Goal: Task Accomplishment & Management: Complete application form

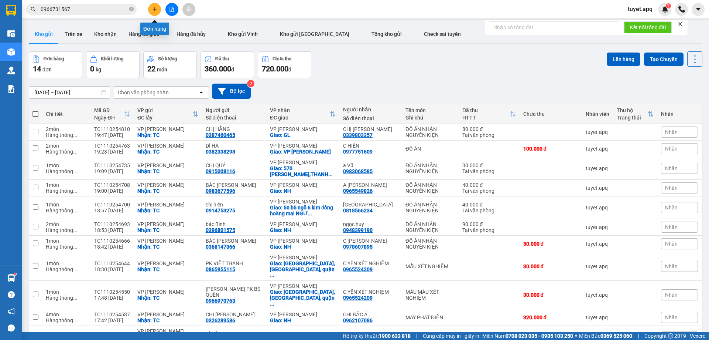
click at [158, 10] on button at bounding box center [154, 9] width 13 height 13
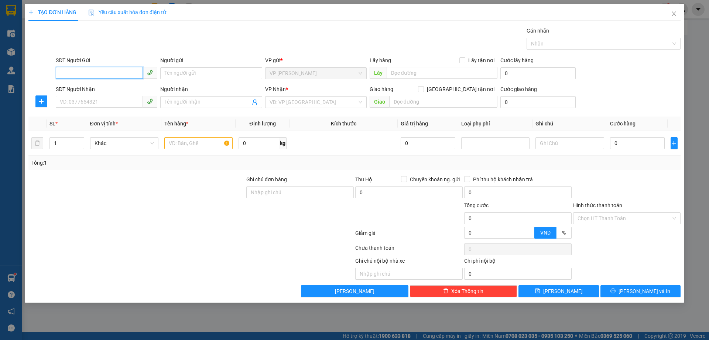
click at [86, 74] on input "SĐT Người Gửi" at bounding box center [99, 73] width 87 height 12
type input "0975459945"
click at [117, 90] on div "0975459945 - ANH HỒNG BV" at bounding box center [106, 88] width 93 height 8
type input "ANH HỒNG BV"
checkbox input "true"
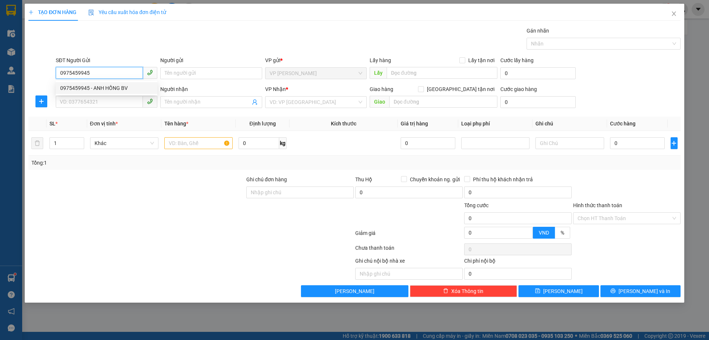
type input "TC"
type input "0975459945"
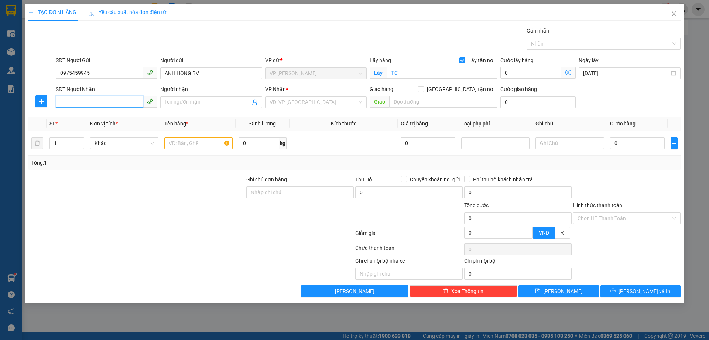
click at [113, 105] on input "SĐT Người Nhận" at bounding box center [99, 102] width 87 height 12
click at [119, 119] on div "0971628282 - anh tuấn XN MĐ ( 0386730792 )" at bounding box center [114, 117] width 108 height 8
type input "0971628282"
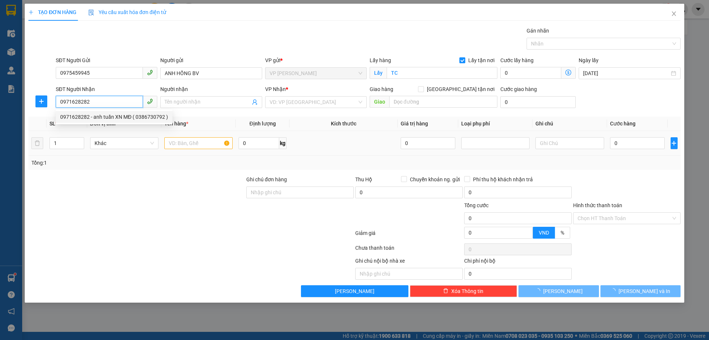
type input "anh tuấn XN MĐ ( 0386730792 )"
checkbox input "true"
type input "MĐ"
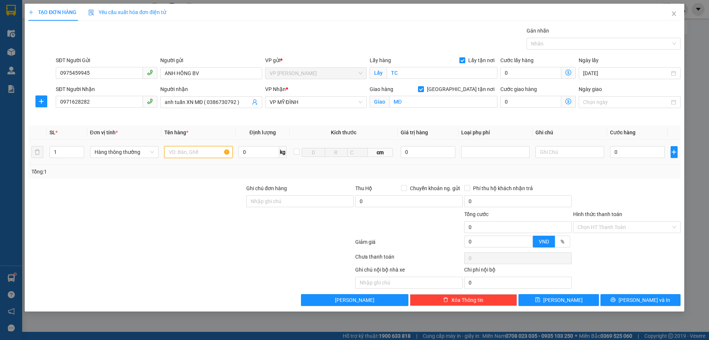
click at [196, 151] on input "text" at bounding box center [198, 152] width 68 height 12
type input "D"
type input "Đ"
type input "MẪU"
click at [100, 106] on input "0971628282" at bounding box center [99, 102] width 87 height 12
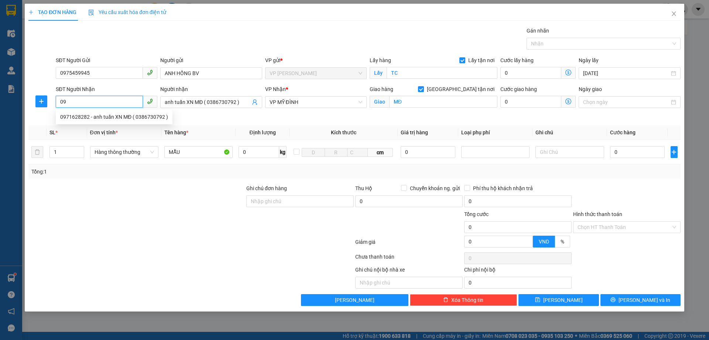
type input "0"
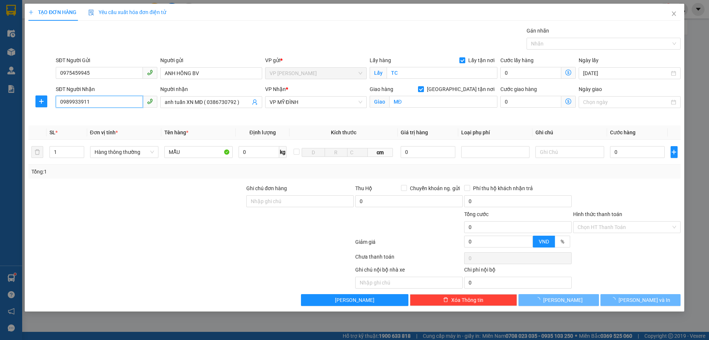
type input "09899339112"
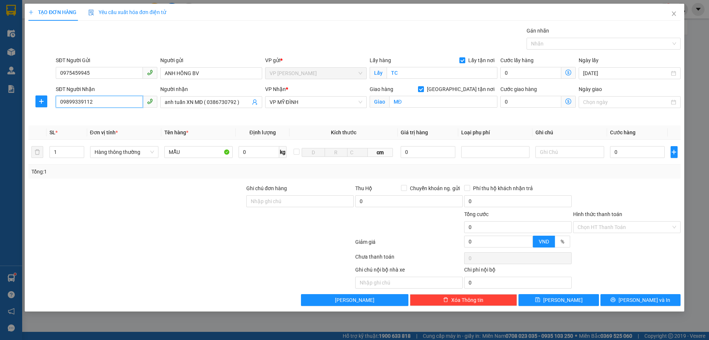
drag, startPoint x: 99, startPoint y: 104, endPoint x: 0, endPoint y: 143, distance: 106.1
click at [0, 143] on div "TẠO ĐƠN HÀNG Yêu cầu xuất hóa đơn điện tử Transit Pickup Surcharge Ids Transit …" at bounding box center [354, 170] width 709 height 340
type input "0989339112"
click at [83, 113] on div "0989339112 - [PERSON_NAME]" at bounding box center [106, 117] width 93 height 8
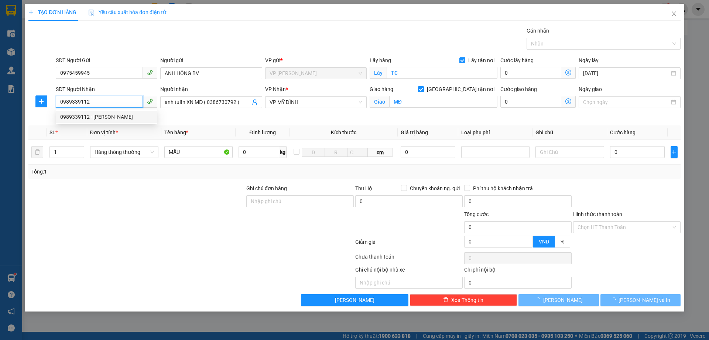
type input "C PHẤN"
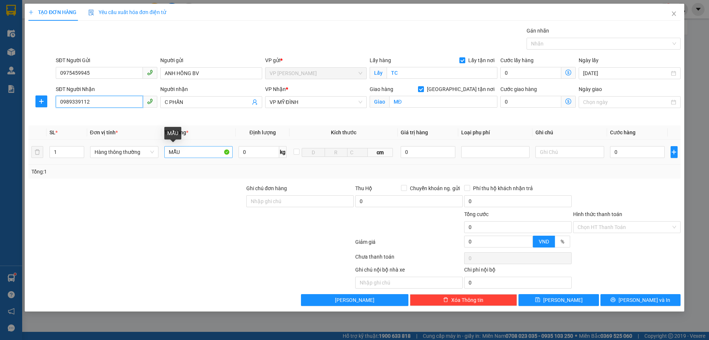
type input "0989339112"
click at [201, 154] on input "MẪU" at bounding box center [198, 152] width 68 height 12
type input "MẪU XÉT NGHIỆM"
click at [624, 148] on input "0" at bounding box center [637, 152] width 55 height 12
type input "3"
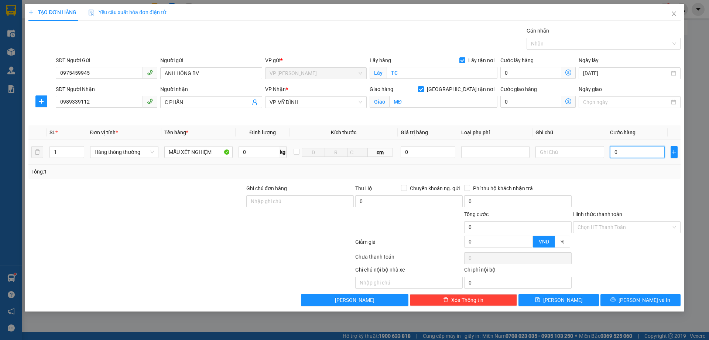
type input "3"
type input "30"
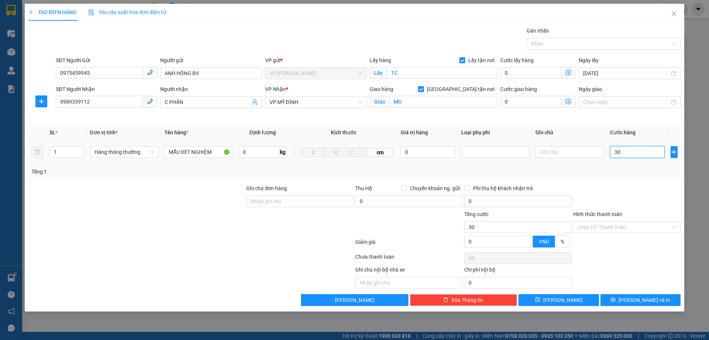
type input "300"
type input "3.000"
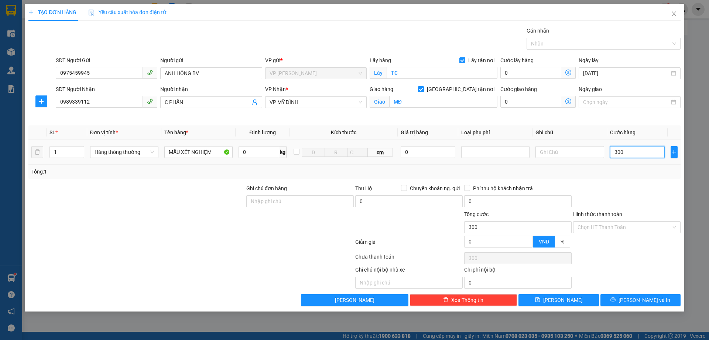
type input "3.000"
type input "30.000"
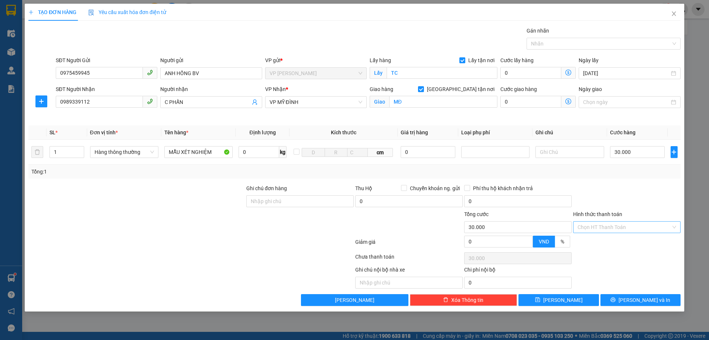
click at [617, 227] on input "Hình thức thanh toán" at bounding box center [624, 226] width 93 height 11
click at [619, 240] on div "Tại văn phòng" at bounding box center [627, 242] width 99 height 8
type input "0"
click at [639, 298] on span "[PERSON_NAME] và In" at bounding box center [645, 300] width 52 height 8
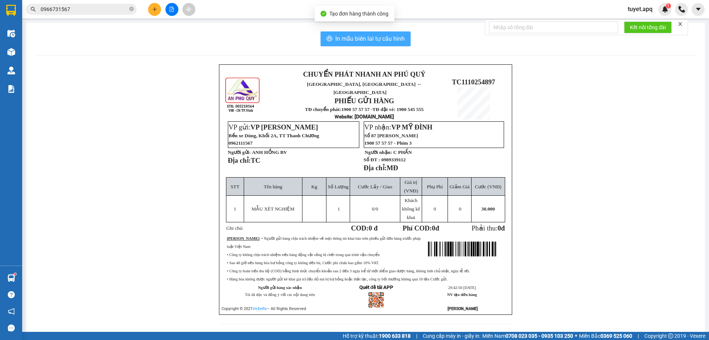
click at [336, 37] on span "In mẫu biên lai tự cấu hình" at bounding box center [369, 38] width 69 height 9
click at [376, 39] on span "In mẫu biên lai tự cấu hình" at bounding box center [369, 38] width 69 height 9
click at [369, 41] on span "In mẫu biên lai tự cấu hình" at bounding box center [369, 38] width 69 height 9
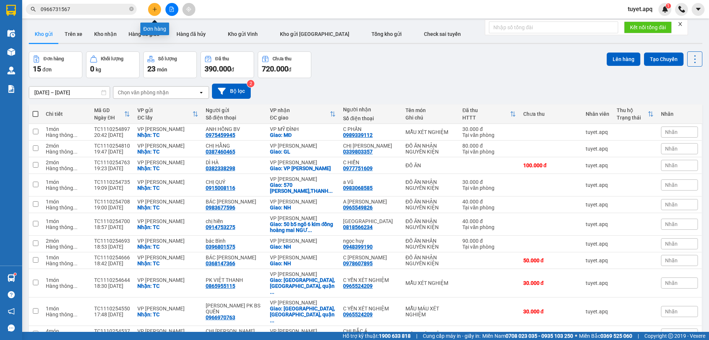
click at [156, 8] on icon "plus" at bounding box center [154, 9] width 5 height 5
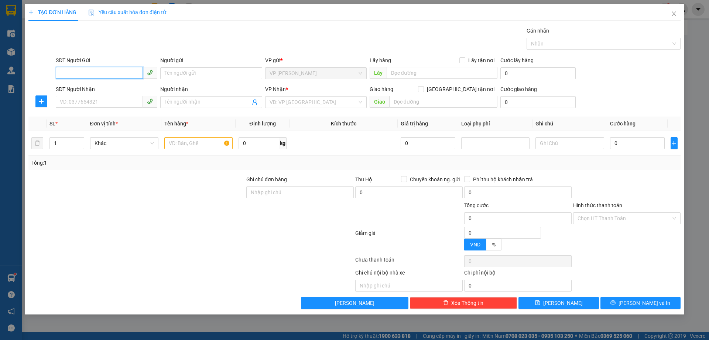
click at [99, 74] on input "SĐT Người Gửi" at bounding box center [99, 73] width 87 height 12
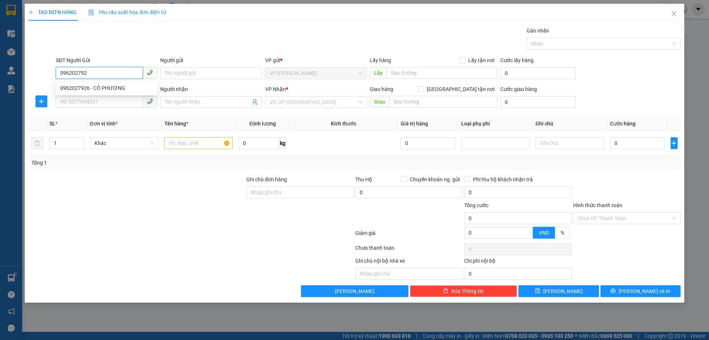
type input "0962027926"
click at [94, 89] on div "0962027926 - CÔ PHƯƠNG" at bounding box center [106, 88] width 93 height 8
type input "CÔ PHƯƠNG"
checkbox input "true"
type input "TC"
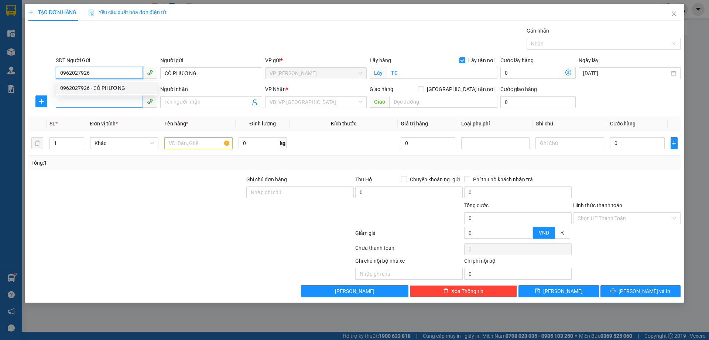
type input "0962027926"
click at [99, 103] on input "SĐT Người Nhận" at bounding box center [99, 102] width 87 height 12
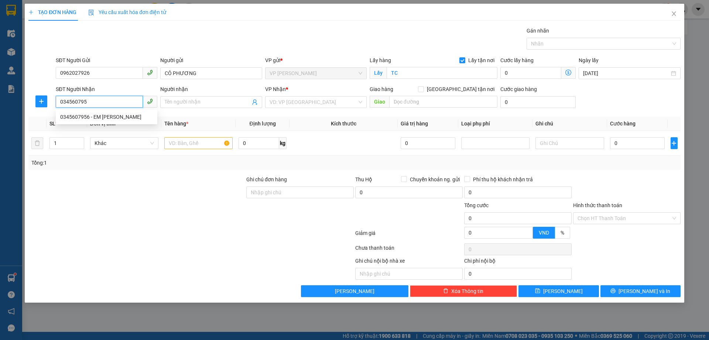
type input "0345607956"
click at [111, 115] on div "0345607956 - EM [PERSON_NAME]" at bounding box center [106, 117] width 93 height 8
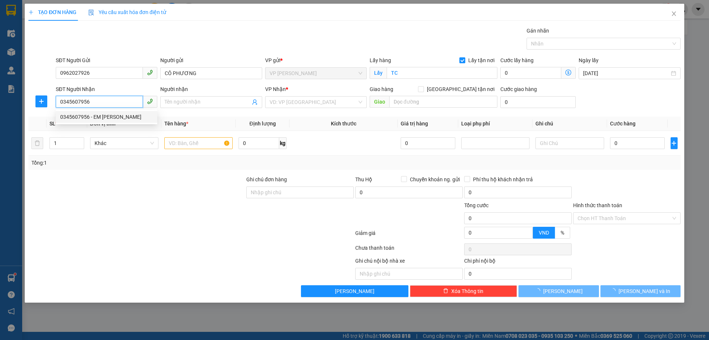
type input "EM [PERSON_NAME]"
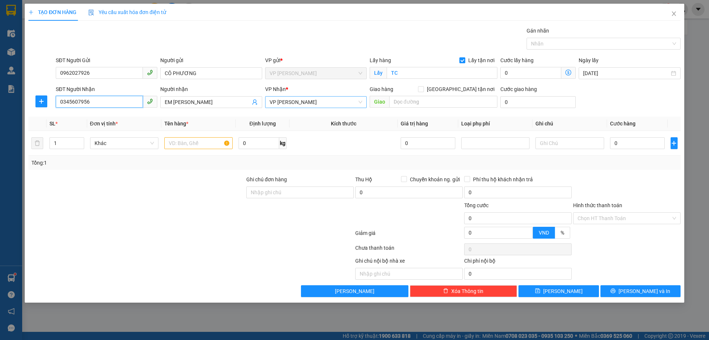
click at [323, 102] on span "VP [PERSON_NAME]" at bounding box center [316, 101] width 93 height 11
type input "0345607956"
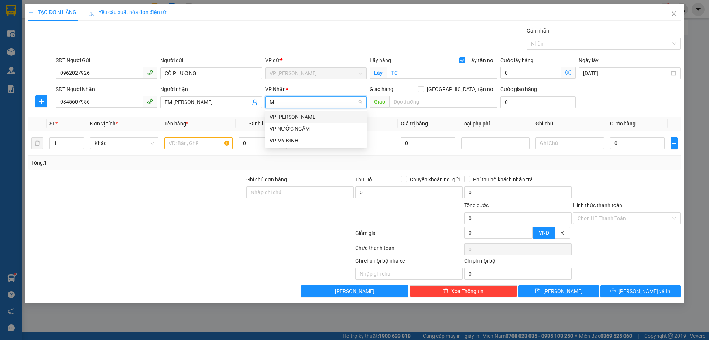
type input "MY"
click at [317, 121] on div "VP MỸ ĐÌNH" at bounding box center [316, 117] width 102 height 12
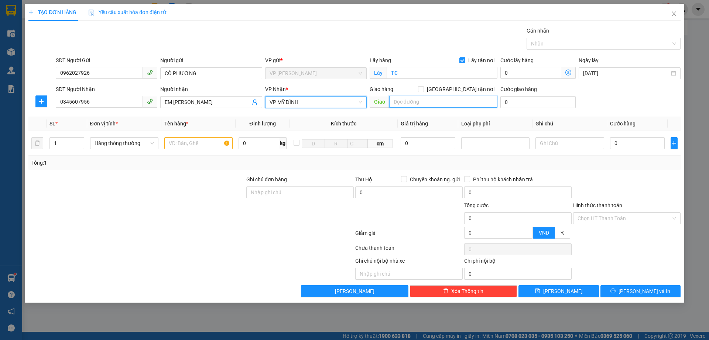
click at [402, 100] on input "text" at bounding box center [443, 102] width 108 height 12
type input "MĐ"
click at [423, 87] on input "[GEOGRAPHIC_DATA] tận nơi" at bounding box center [420, 88] width 5 height 5
checkbox input "true"
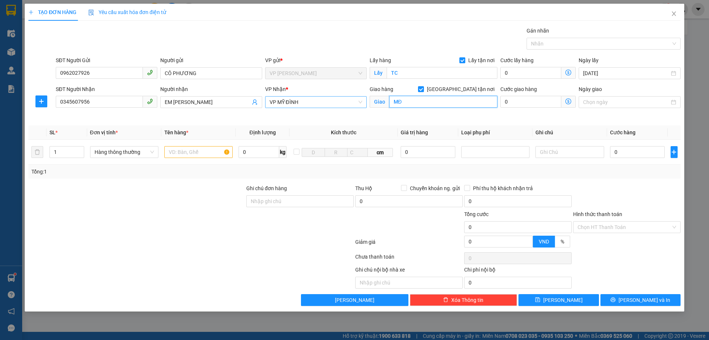
click at [416, 102] on input "MĐ" at bounding box center [443, 102] width 108 height 12
type input "TRƯỜNG [GEOGRAPHIC_DATA],[GEOGRAPHIC_DATA]"
click at [569, 101] on icon "dollar-circle" at bounding box center [569, 101] width 6 height 6
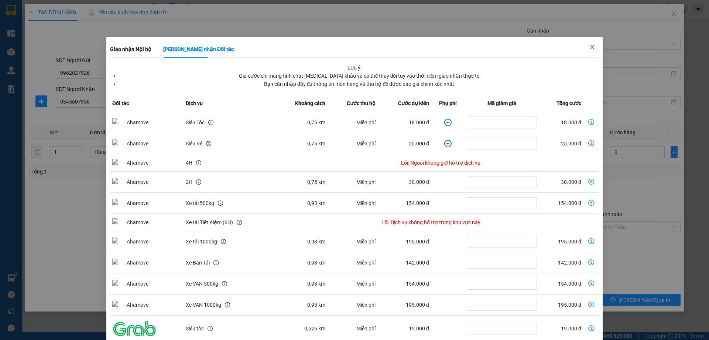
click at [590, 47] on icon "close" at bounding box center [593, 47] width 6 height 6
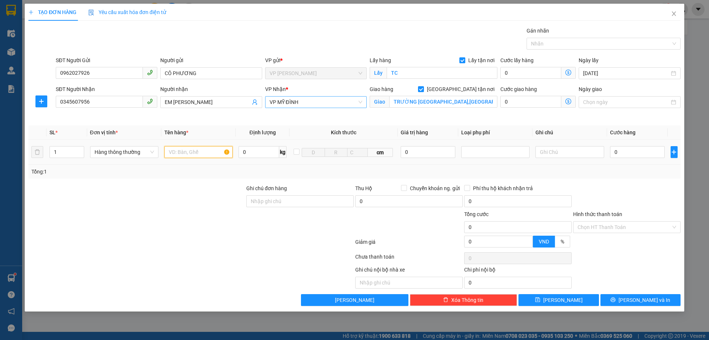
click at [200, 151] on input "text" at bounding box center [198, 152] width 68 height 12
type input "D"
type input "ĐỒ ĂN NHẬN NGUYÊN KIỆN"
click at [623, 150] on input "0" at bounding box center [637, 152] width 55 height 12
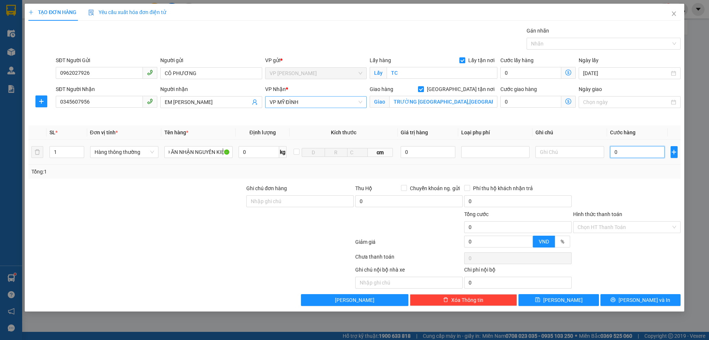
scroll to position [0, 0]
type input "3"
type input "0"
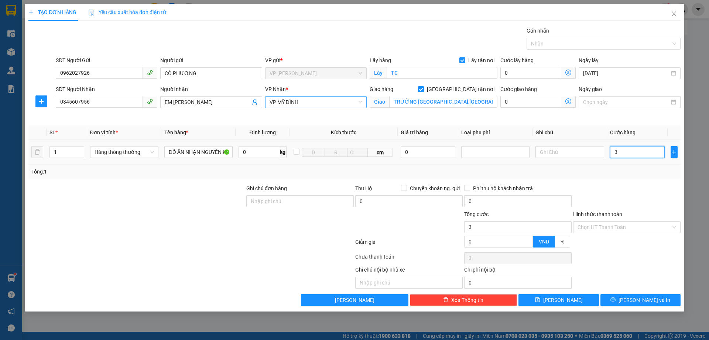
type input "0"
click at [615, 152] on input "0" at bounding box center [637, 152] width 55 height 12
type input "20"
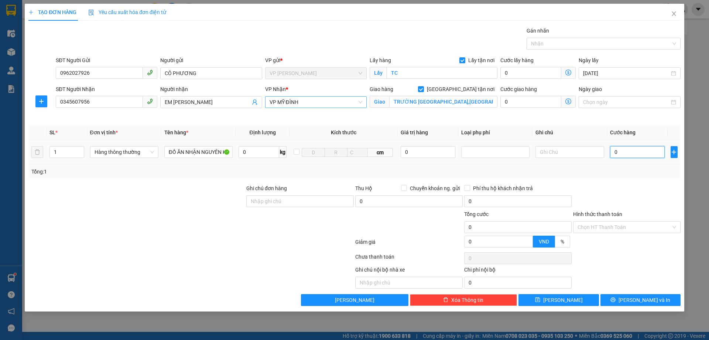
type input "20"
type input "200"
type input "2.000"
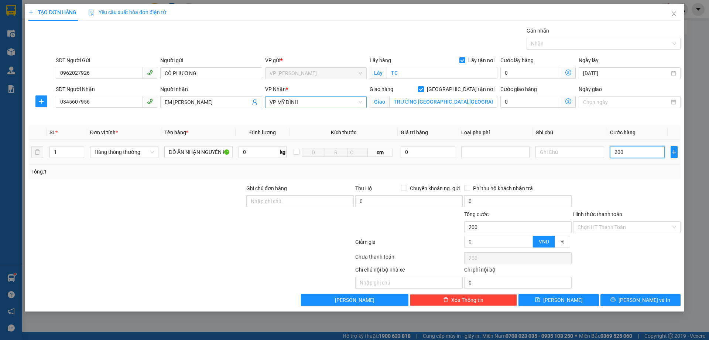
type input "2.000"
type input "20.000"
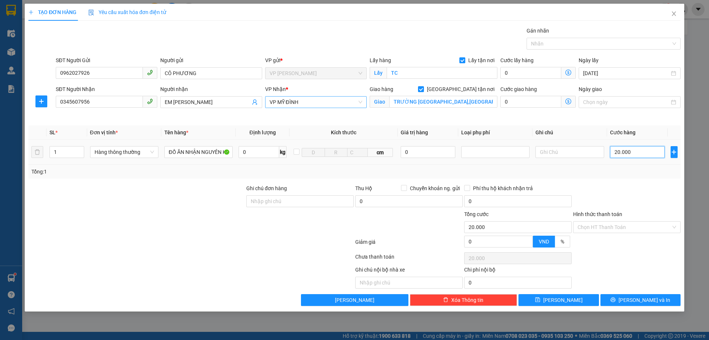
type input "200.000"
type input "20.000"
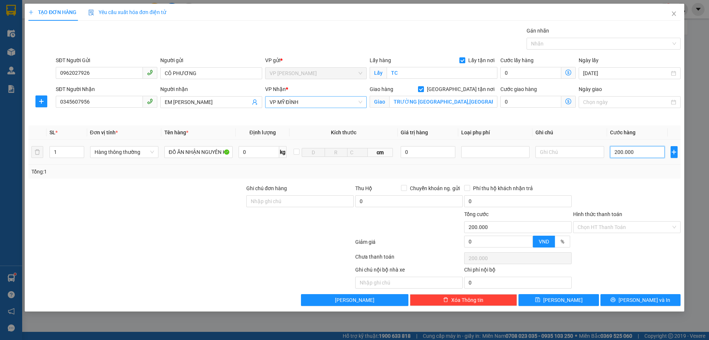
type input "20.000"
click at [615, 297] on button "[PERSON_NAME] và In" at bounding box center [641, 300] width 80 height 12
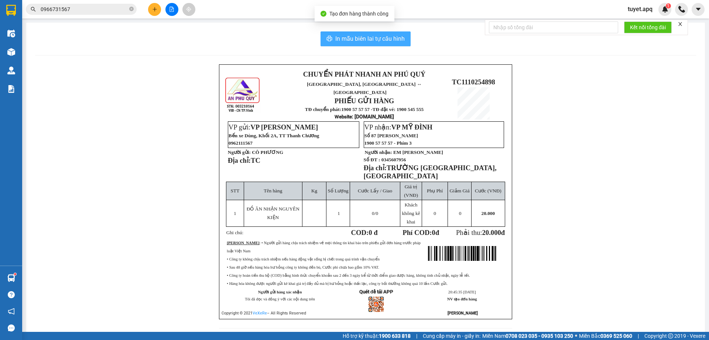
click at [347, 37] on span "In mẫu biên lai tự cấu hình" at bounding box center [369, 38] width 69 height 9
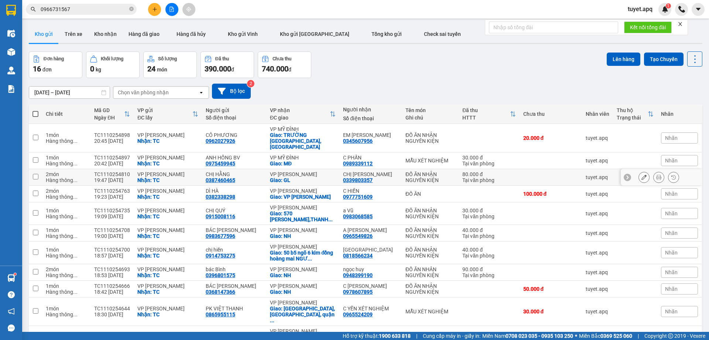
scroll to position [44, 0]
click at [642, 136] on icon at bounding box center [644, 137] width 5 height 5
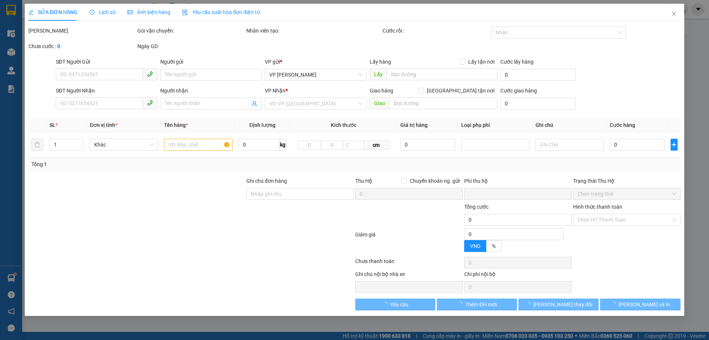
type input "0962027926"
type input "CÔ PHƯƠNG"
checkbox input "true"
type input "TC"
type input "0345607956"
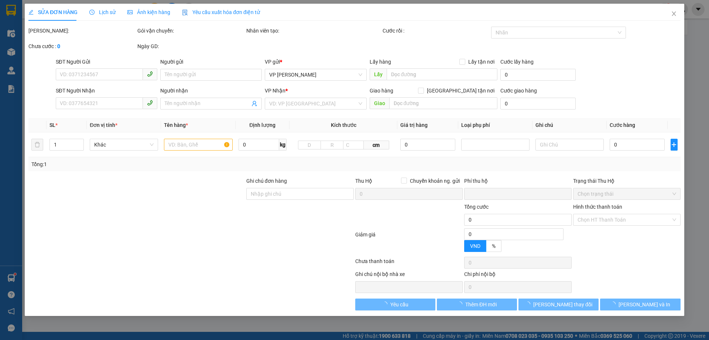
type input "EM [PERSON_NAME]"
checkbox input "true"
type input "TRƯỜNG [GEOGRAPHIC_DATA],[GEOGRAPHIC_DATA]"
type input "0"
type input "20.000"
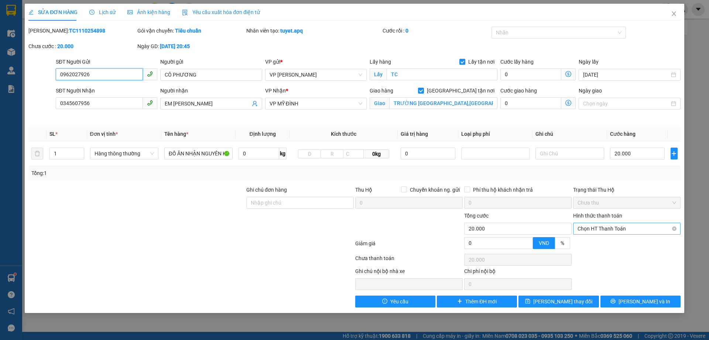
click at [630, 227] on span "Chọn HT Thanh Toán" at bounding box center [627, 228] width 99 height 11
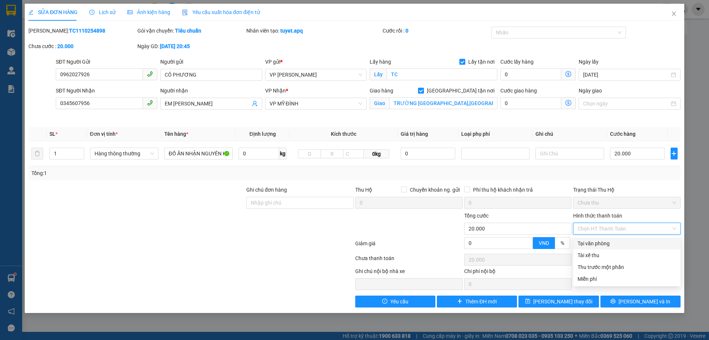
click at [607, 243] on div "Tại văn phòng" at bounding box center [627, 243] width 99 height 8
type input "0"
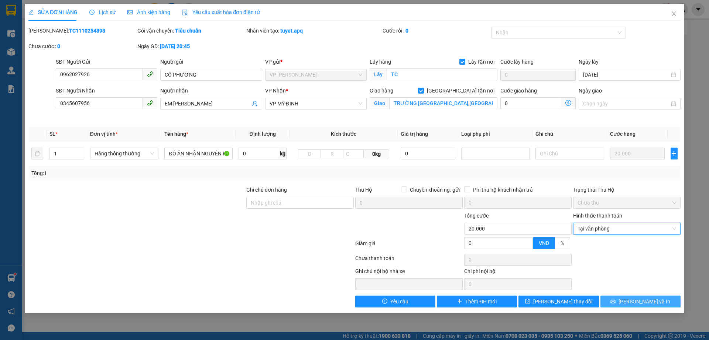
click at [636, 302] on span "[PERSON_NAME] và In" at bounding box center [645, 301] width 52 height 8
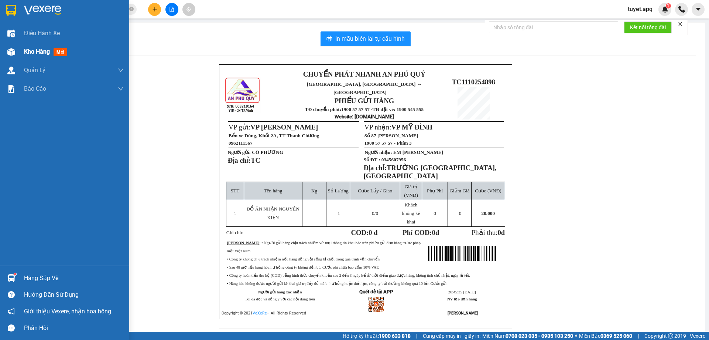
click at [31, 51] on span "Kho hàng" at bounding box center [37, 51] width 26 height 7
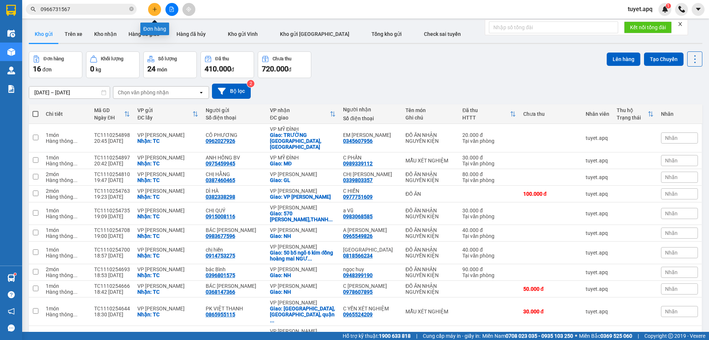
click at [156, 6] on button at bounding box center [154, 9] width 13 height 13
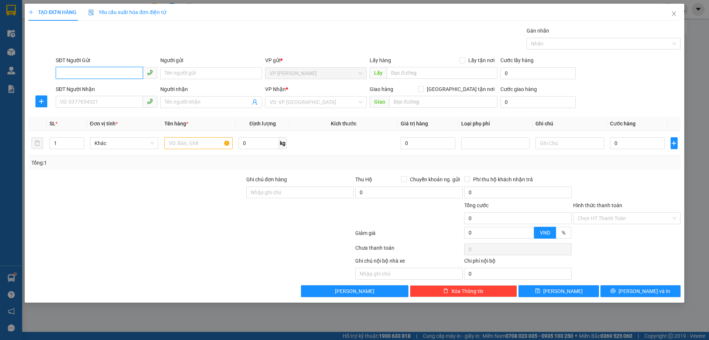
click at [98, 72] on input "SĐT Người Gửi" at bounding box center [99, 73] width 87 height 12
type input "0978594648"
click at [100, 89] on div "0978594648 - BS Nam RĂNG" at bounding box center [106, 88] width 93 height 8
type input "BS Nam RĂNG"
checkbox input "true"
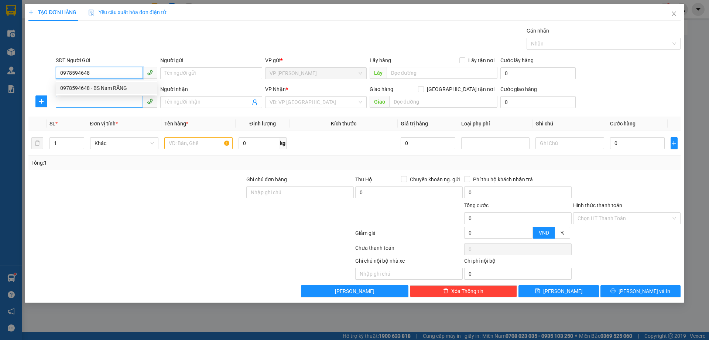
type input "TC"
type input "0978594648"
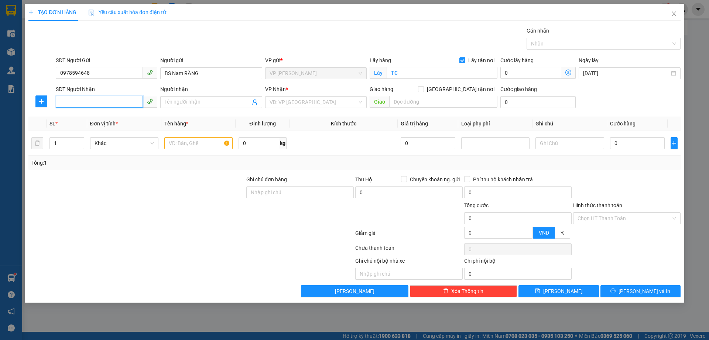
click at [108, 105] on input "SĐT Người Nhận" at bounding box center [99, 102] width 87 height 12
click at [115, 129] on div "0977961881 - LABO ANH TUẤN 02435131616" at bounding box center [113, 129] width 106 height 8
type input "0977961881"
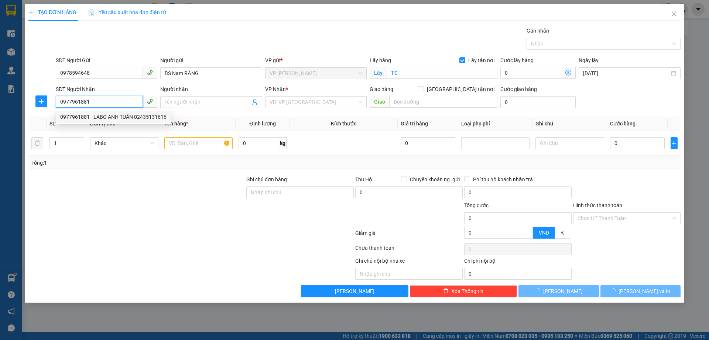
type input "LABO ANH TUẤN 02435131616"
checkbox input "true"
type input "MĐ"
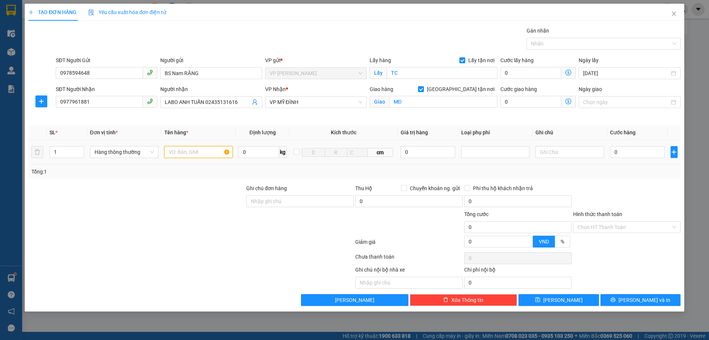
click at [192, 155] on input "text" at bounding box center [198, 152] width 68 height 12
type input "MẪU RĂNG"
click at [649, 153] on input "0" at bounding box center [637, 152] width 55 height 12
type input "3"
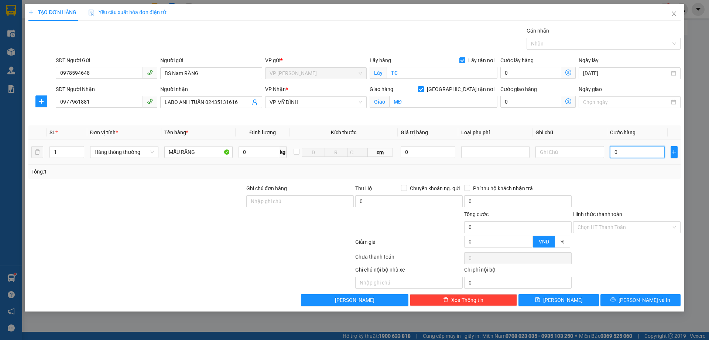
type input "3"
type input "30"
type input "300"
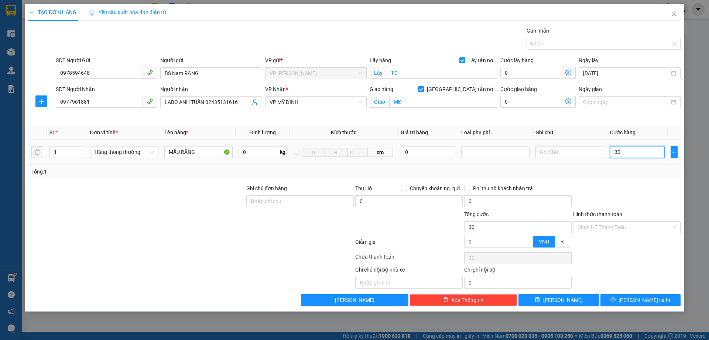
type input "300"
type input "3.000"
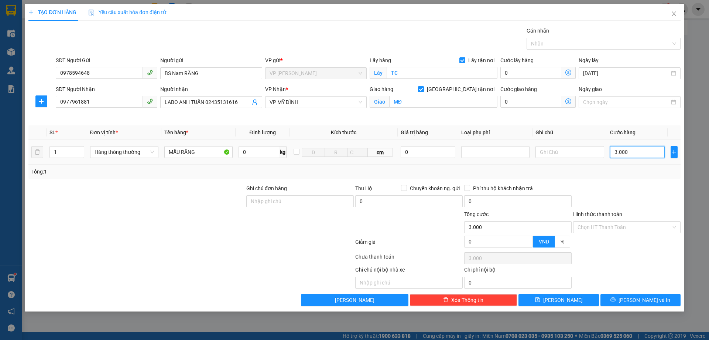
type input "30.000"
click at [611, 225] on input "Hình thức thanh toán" at bounding box center [624, 226] width 93 height 11
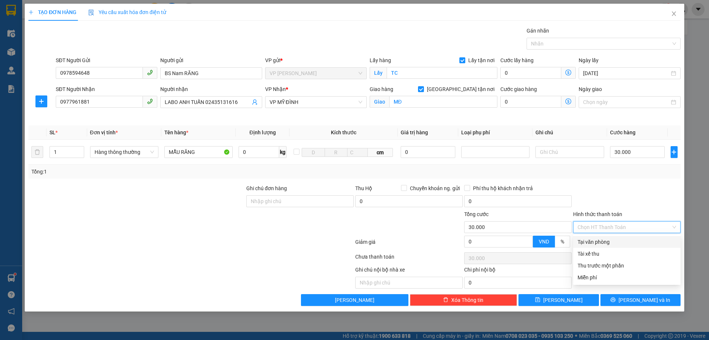
click at [606, 242] on div "Tại văn phòng" at bounding box center [627, 242] width 99 height 8
type input "0"
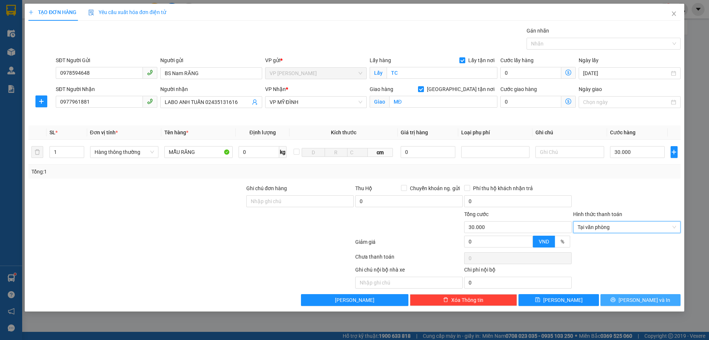
click at [626, 300] on button "[PERSON_NAME] và In" at bounding box center [641, 300] width 80 height 12
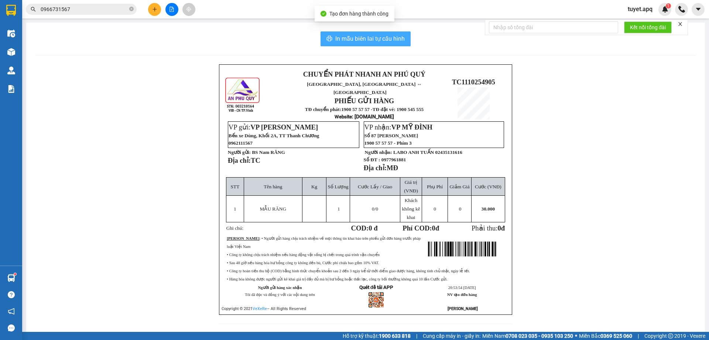
click at [395, 36] on span "In mẫu biên lai tự cấu hình" at bounding box center [369, 38] width 69 height 9
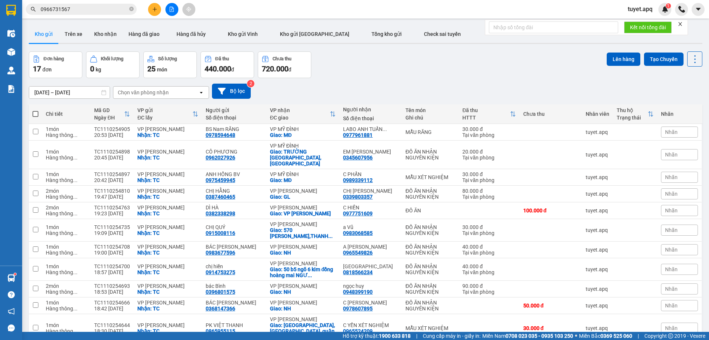
click at [156, 91] on div "Chọn văn phòng nhận" at bounding box center [143, 92] width 51 height 7
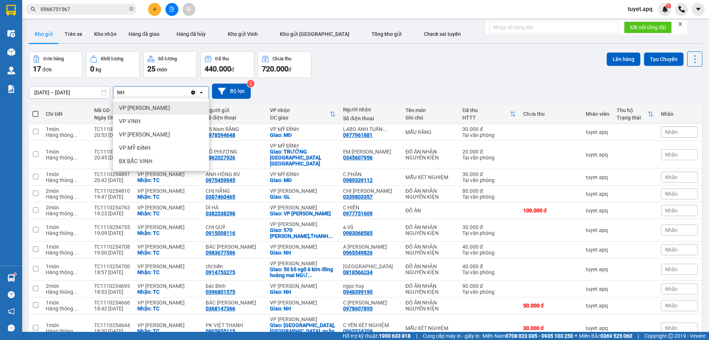
type input "NH"
click at [153, 107] on div "VP [PERSON_NAME]" at bounding box center [161, 107] width 96 height 13
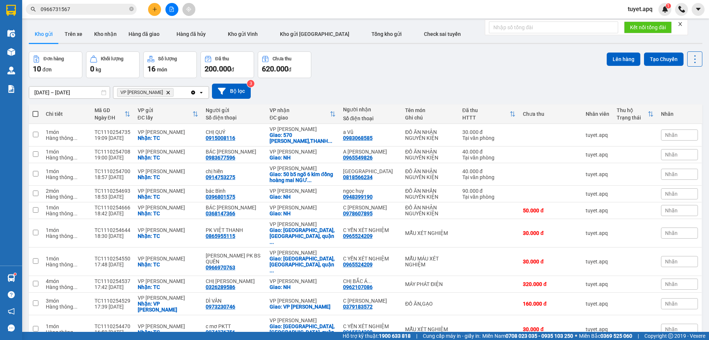
click at [35, 113] on span at bounding box center [36, 114] width 6 height 6
click at [35, 110] on input "checkbox" at bounding box center [35, 110] width 0 height 0
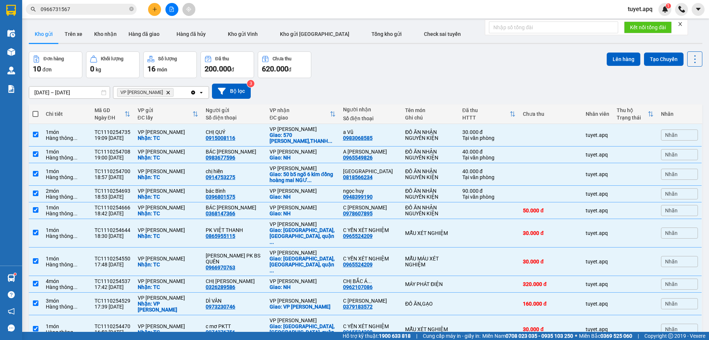
checkbox input "true"
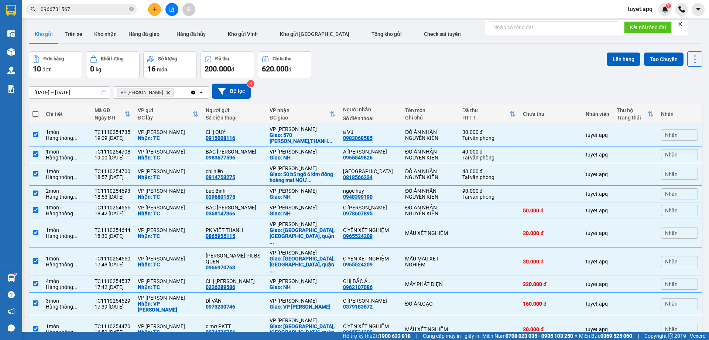
checkbox input "true"
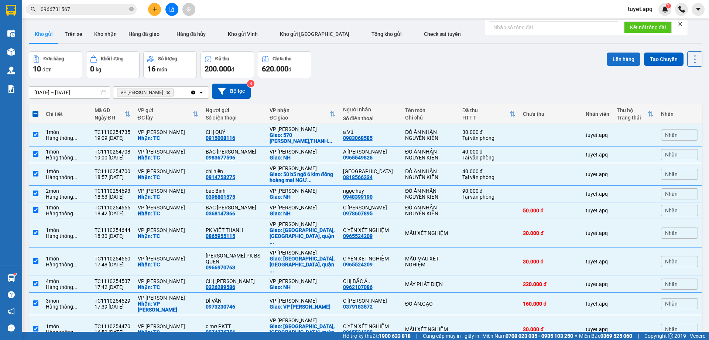
click at [623, 57] on button "Lên hàng" at bounding box center [624, 58] width 34 height 13
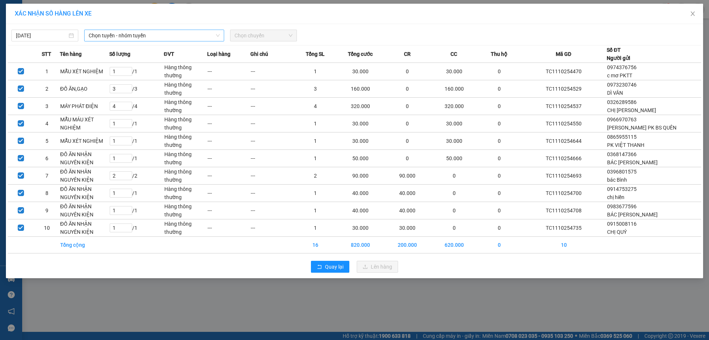
click at [130, 34] on span "Chọn tuyến - nhóm tuyến" at bounding box center [154, 35] width 131 height 11
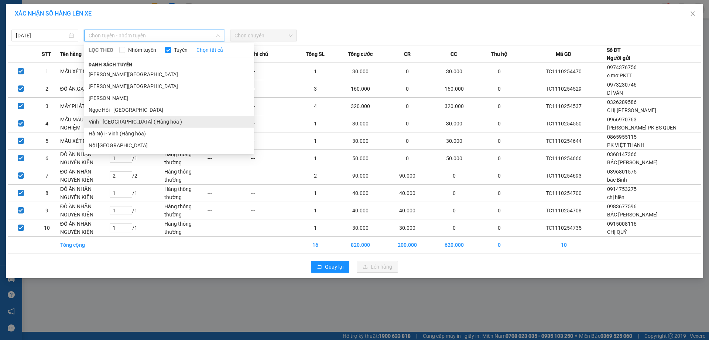
click at [157, 124] on li "Vinh - [GEOGRAPHIC_DATA] ( Hàng hóa )" at bounding box center [169, 122] width 170 height 12
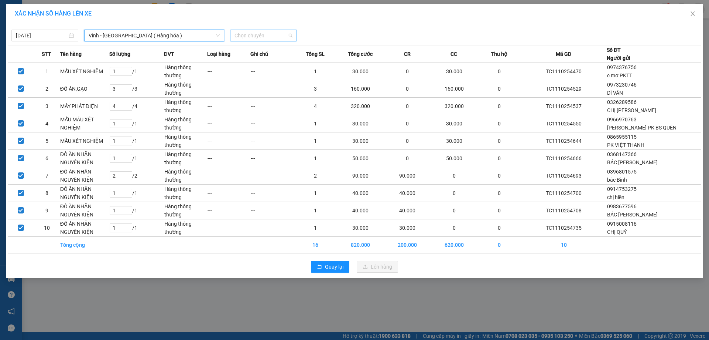
click at [266, 33] on span "Chọn chuyến" at bounding box center [264, 35] width 58 height 11
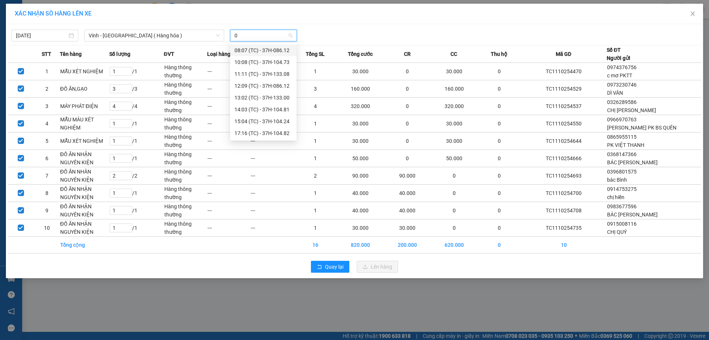
type input "05"
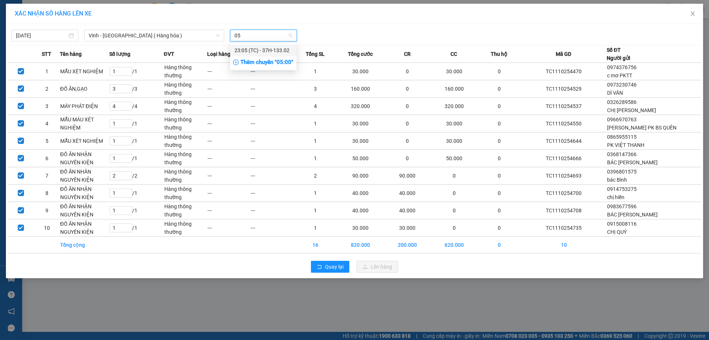
click at [263, 52] on div "23:05 (TC) - 37H-133.02" at bounding box center [264, 50] width 58 height 8
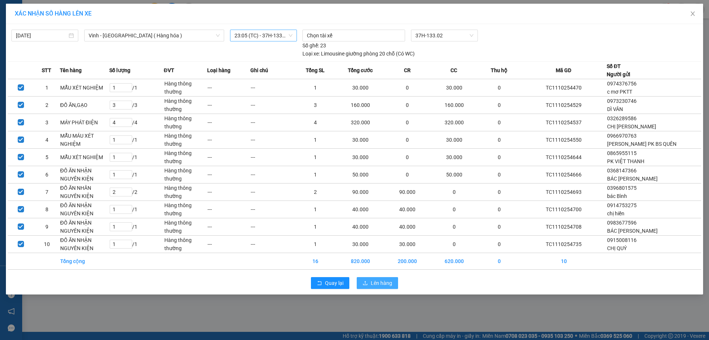
click at [386, 283] on span "Lên hàng" at bounding box center [381, 283] width 21 height 8
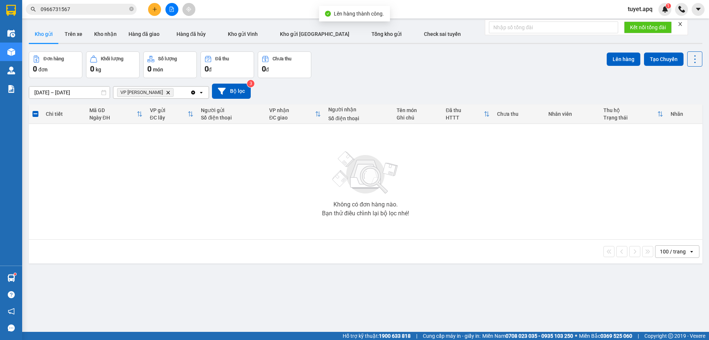
click at [167, 93] on icon "VP NGỌC HỒI, close by backspace" at bounding box center [168, 92] width 3 height 3
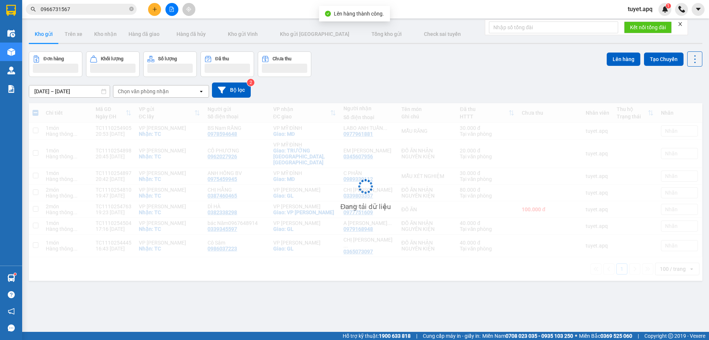
click at [147, 90] on div "Chọn văn phòng nhận" at bounding box center [143, 91] width 51 height 7
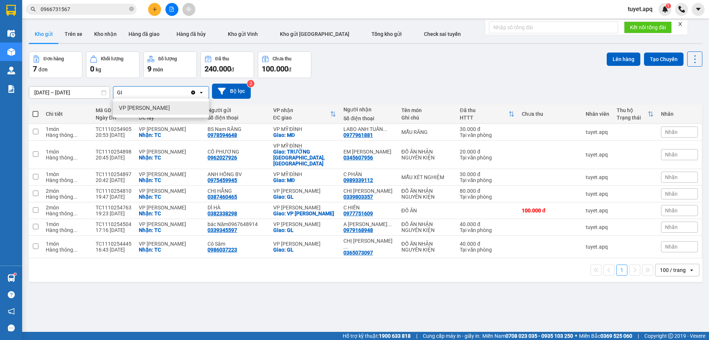
type input "GI"
click at [141, 110] on span "VP [PERSON_NAME]" at bounding box center [144, 107] width 51 height 7
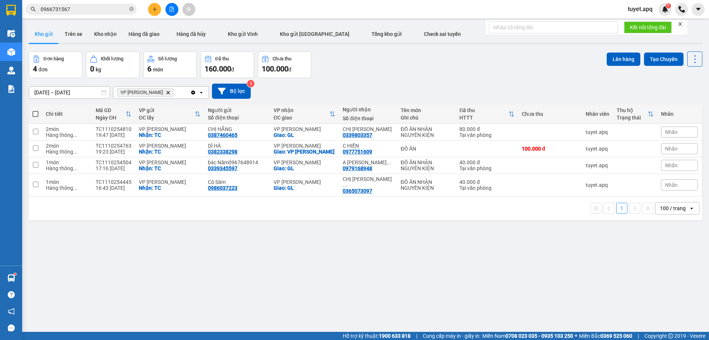
click at [166, 93] on div "VP [PERSON_NAME]" at bounding box center [151, 92] width 77 height 12
type input "MY"
click at [163, 108] on div "VP MỸ ĐÌNH" at bounding box center [161, 107] width 96 height 13
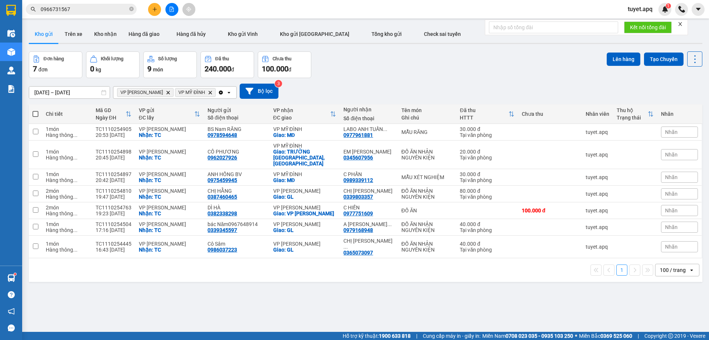
click at [35, 112] on span at bounding box center [36, 114] width 6 height 6
click at [35, 110] on input "checkbox" at bounding box center [35, 110] width 0 height 0
checkbox input "true"
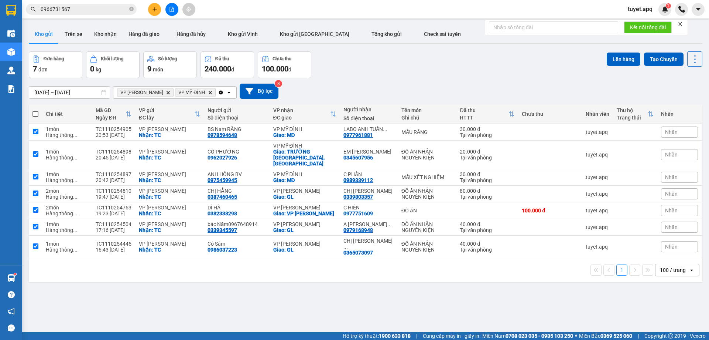
checkbox input "true"
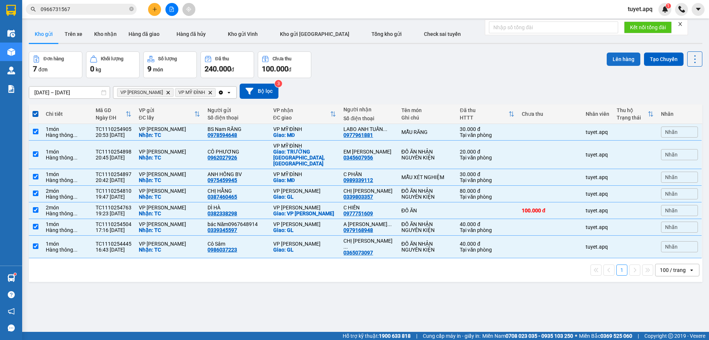
click at [619, 59] on button "Lên hàng" at bounding box center [624, 58] width 34 height 13
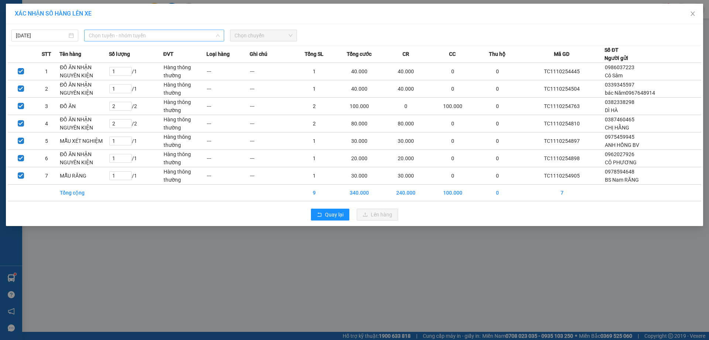
click at [159, 34] on span "Chọn tuyến - nhóm tuyến" at bounding box center [154, 35] width 131 height 11
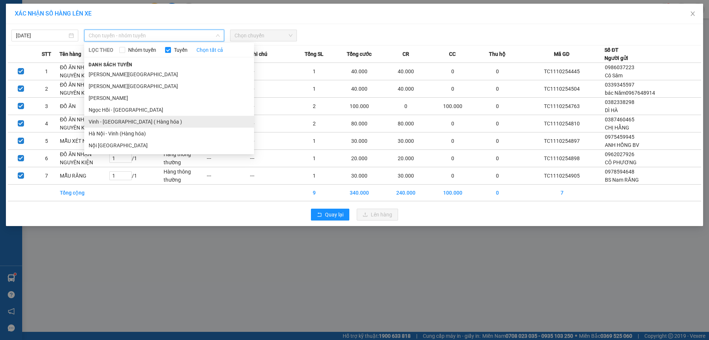
click at [139, 122] on li "Vinh - [GEOGRAPHIC_DATA] ( Hàng hóa )" at bounding box center [169, 122] width 170 height 12
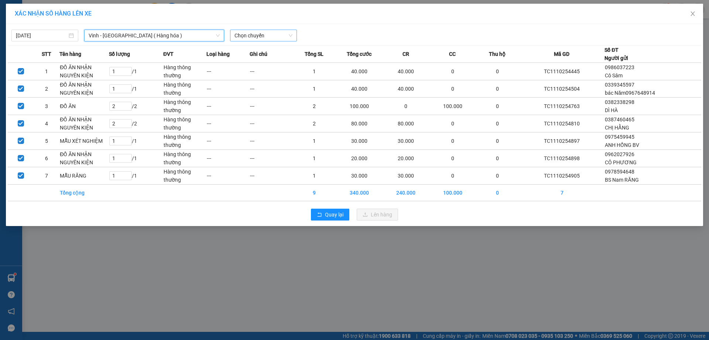
click at [264, 34] on span "Chọn chuyến" at bounding box center [264, 35] width 58 height 11
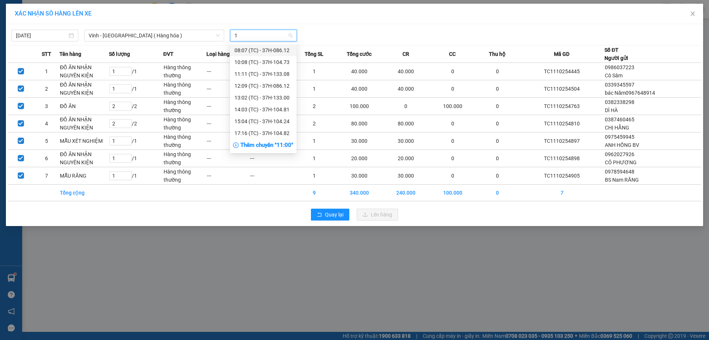
type input "19"
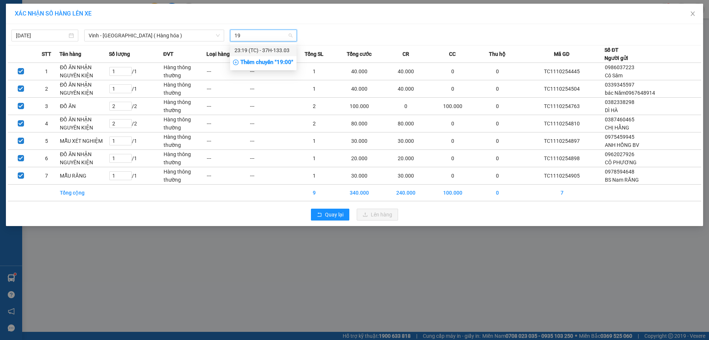
click at [273, 54] on div "23:19 (TC) - 37H-133.03" at bounding box center [264, 50] width 58 height 8
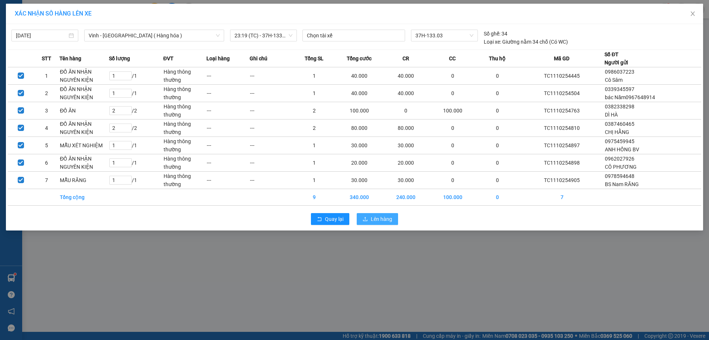
click at [383, 220] on span "Lên hàng" at bounding box center [381, 219] width 21 height 8
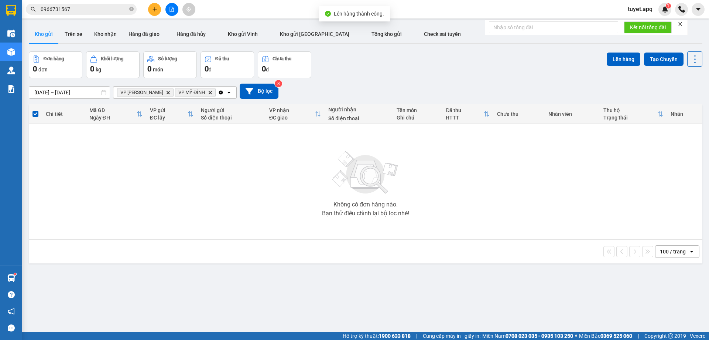
click at [208, 90] on icon "Delete" at bounding box center [210, 92] width 4 height 4
click at [167, 92] on icon "VP GIA LÂM, close by backspace" at bounding box center [168, 92] width 3 height 3
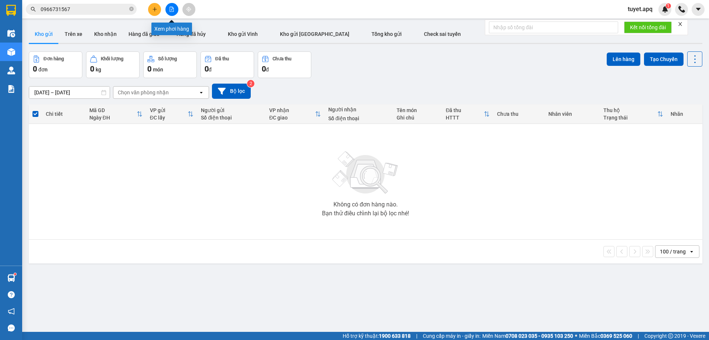
click at [171, 7] on icon "file-add" at bounding box center [172, 9] width 4 height 5
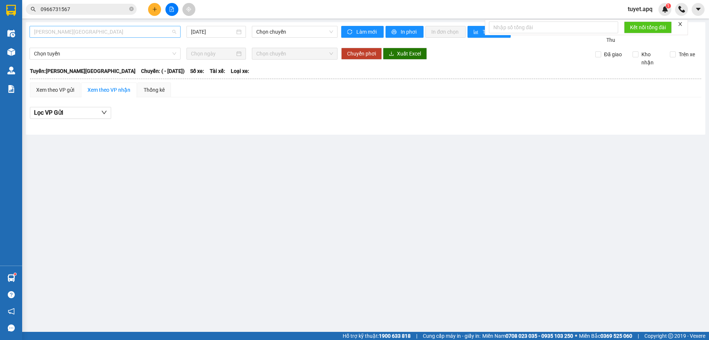
click at [103, 33] on span "[PERSON_NAME][GEOGRAPHIC_DATA]" at bounding box center [105, 31] width 142 height 11
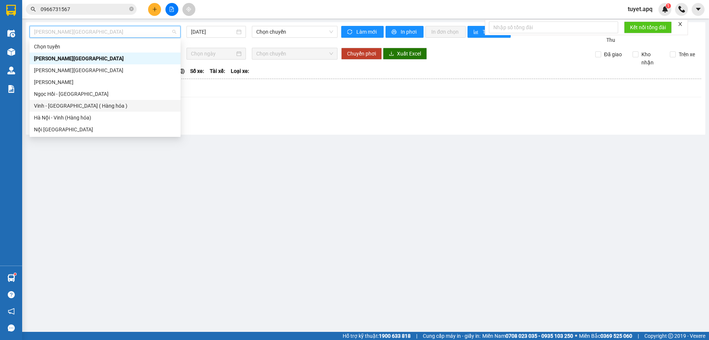
click at [95, 108] on div "Vinh - [GEOGRAPHIC_DATA] ( Hàng hóa )" at bounding box center [105, 106] width 142 height 8
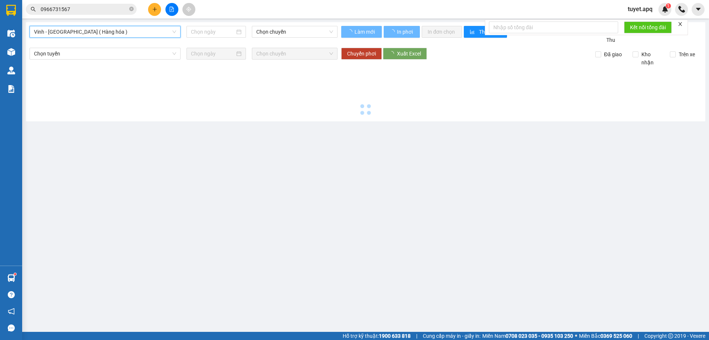
type input "[DATE]"
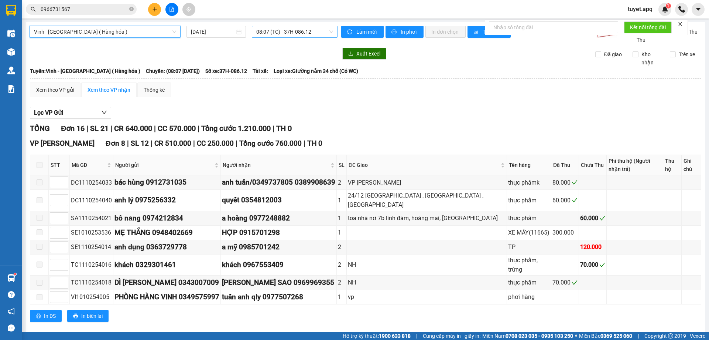
click at [322, 31] on span "08:07 (TC) - 37H-086.12" at bounding box center [294, 31] width 77 height 11
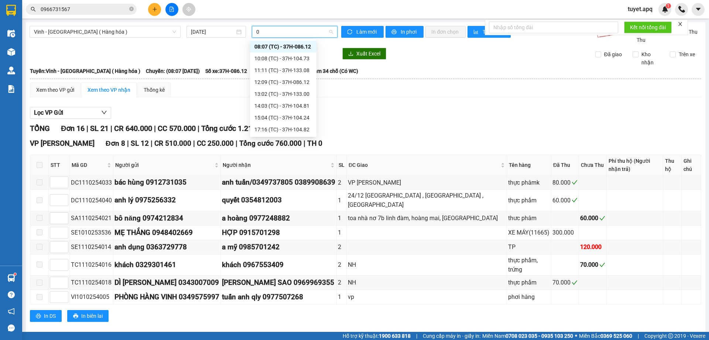
type input "05"
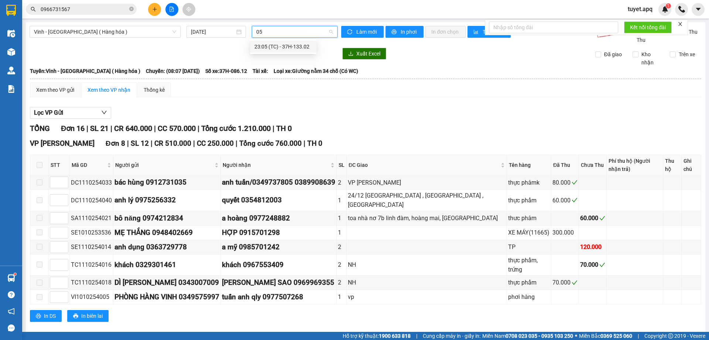
click at [297, 47] on div "23:05 (TC) - 37H-133.02" at bounding box center [284, 46] width 58 height 8
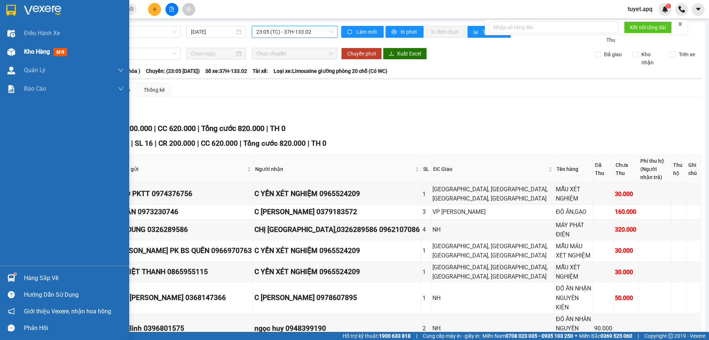
click at [12, 54] on img at bounding box center [11, 52] width 8 height 8
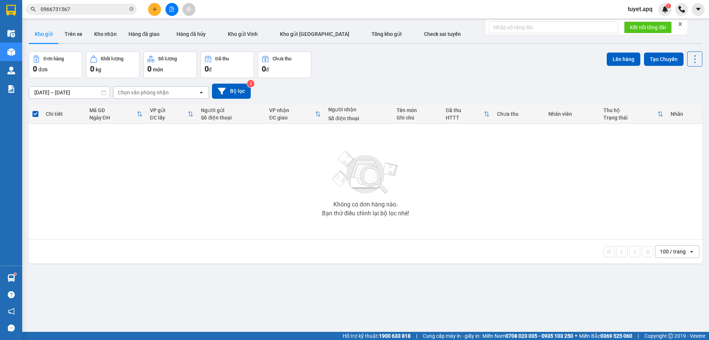
click at [639, 10] on span "tuyet.apq" at bounding box center [640, 8] width 37 height 9
click at [637, 25] on span "Đăng xuất" at bounding box center [648, 23] width 31 height 8
